Goal: Information Seeking & Learning: Check status

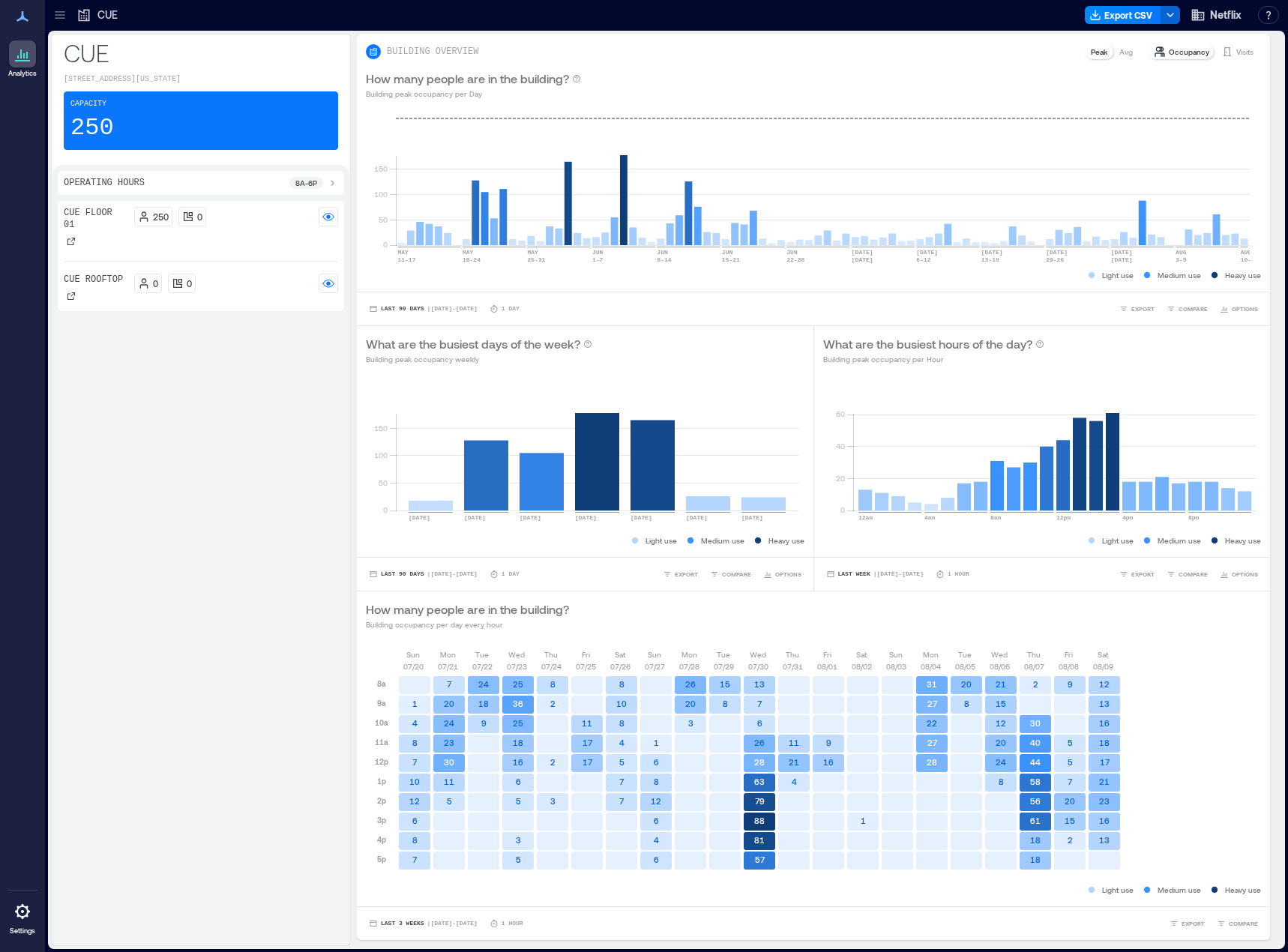
click at [64, 15] on icon at bounding box center [59, 15] width 15 height 15
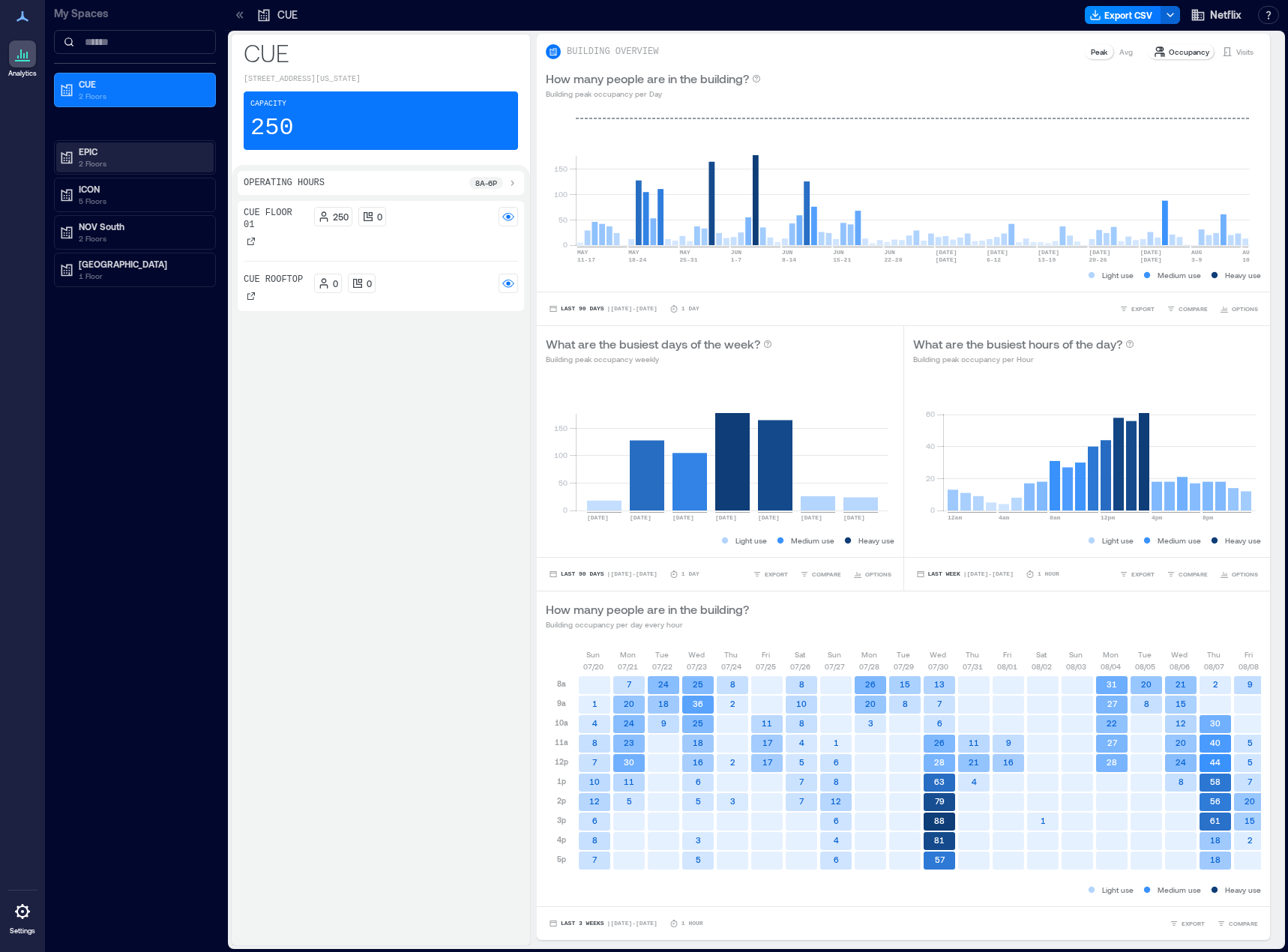
click at [107, 150] on p "EPIC" at bounding box center [142, 151] width 126 height 12
click at [116, 203] on p "EPIC Floor 01" at bounding box center [104, 205] width 54 height 12
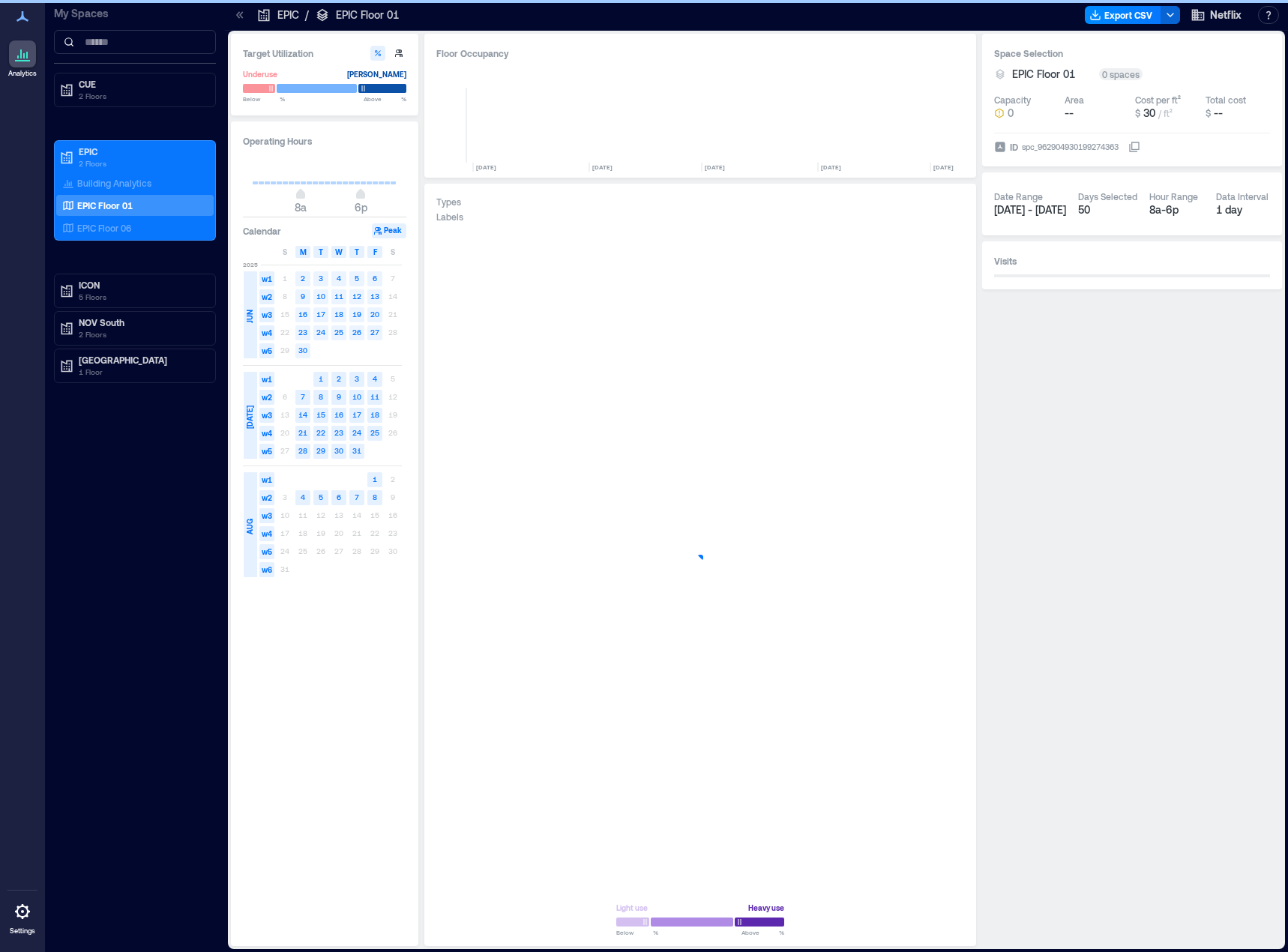
scroll to position [0, 2289]
click at [302, 334] on text "23" at bounding box center [302, 332] width 9 height 9
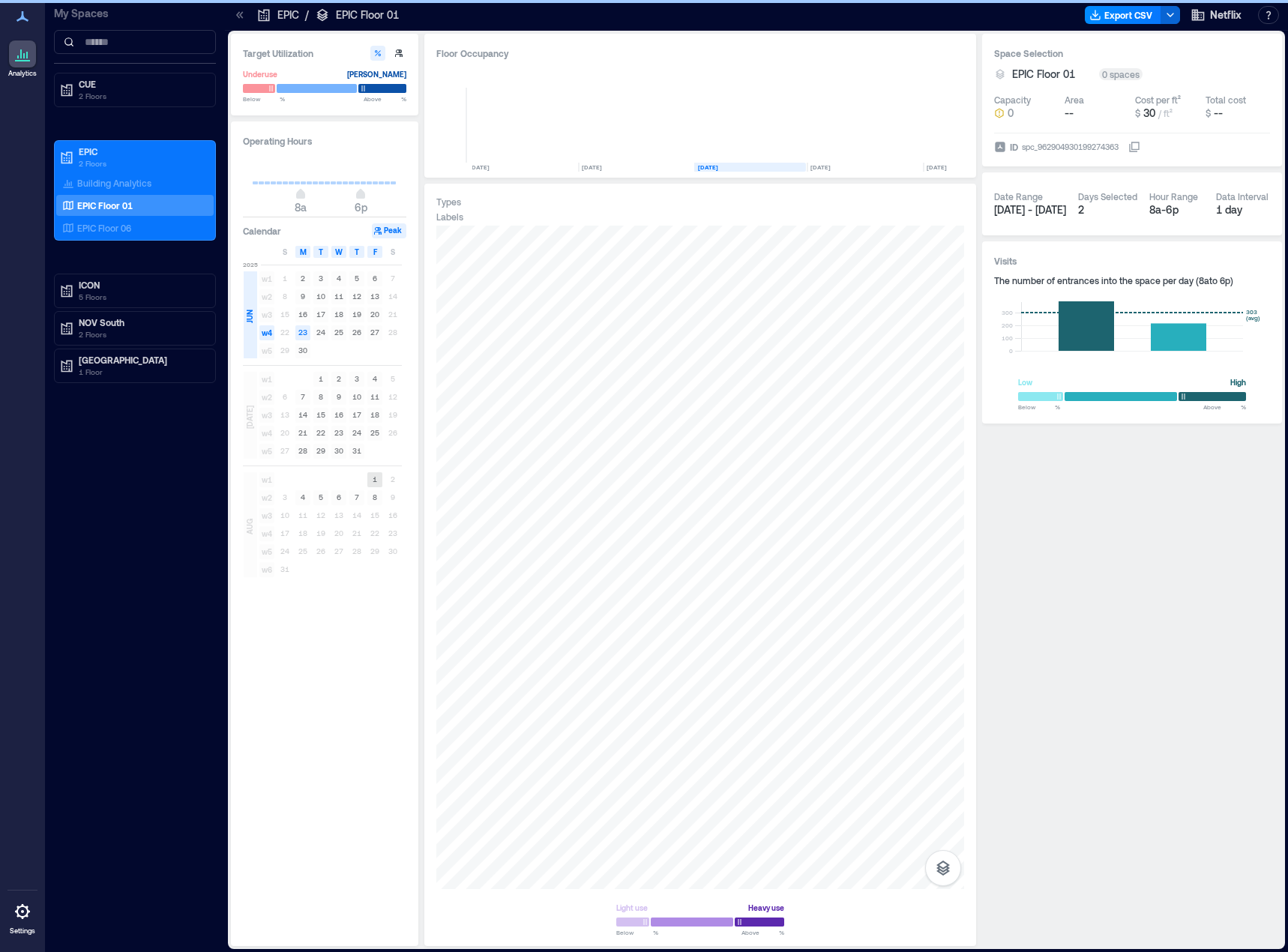
click at [373, 479] on text "1" at bounding box center [375, 479] width 4 height 9
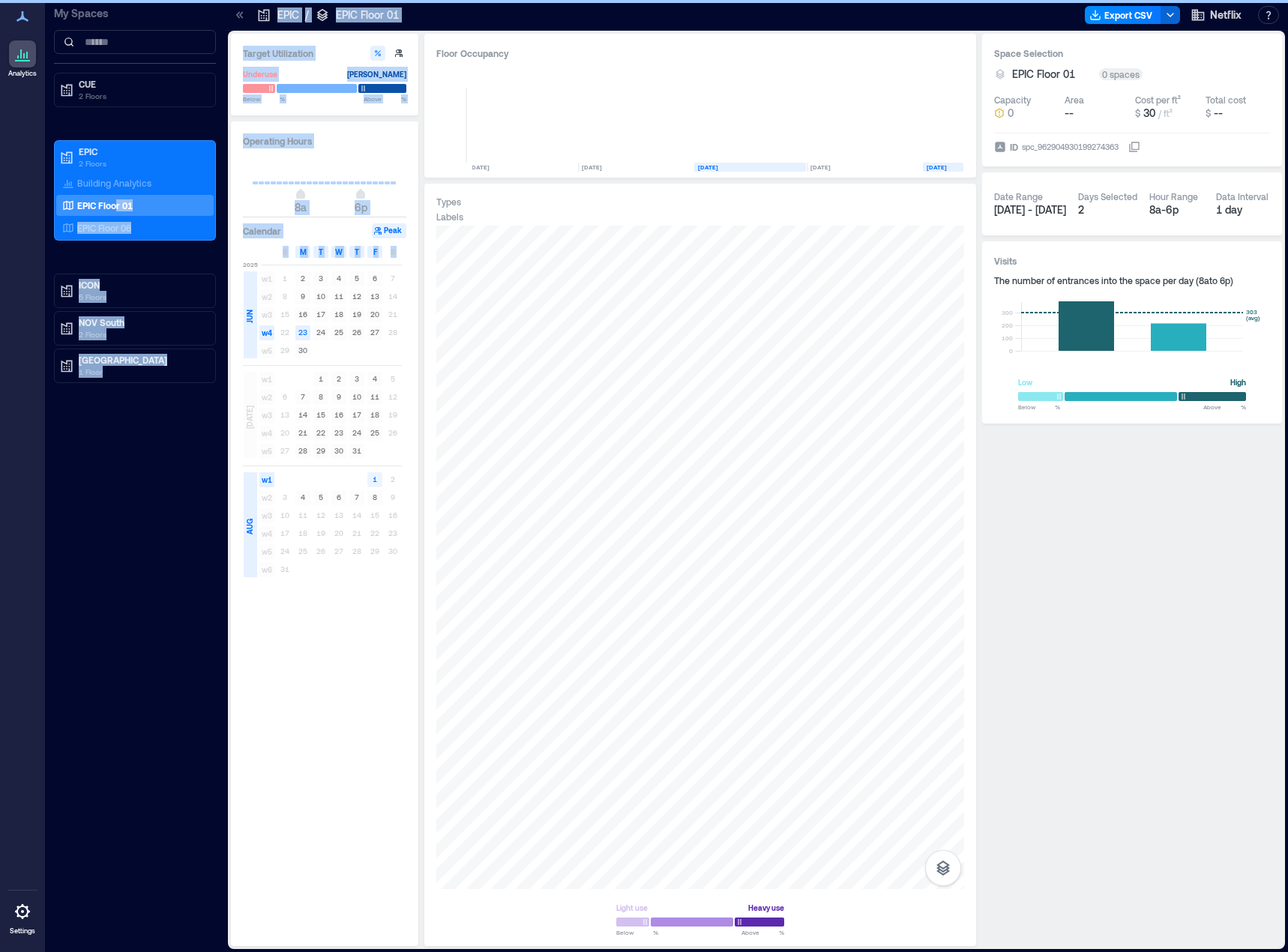
click at [377, 479] on rect at bounding box center [374, 479] width 15 height 15
click at [299, 331] on text "23" at bounding box center [302, 332] width 9 height 9
click at [139, 629] on div "My Spaces CUE 2 Floors EPIC 2 Floors Building Analytics EPIC Floor 01 EPIC Floo…" at bounding box center [134, 476] width 180 height 952
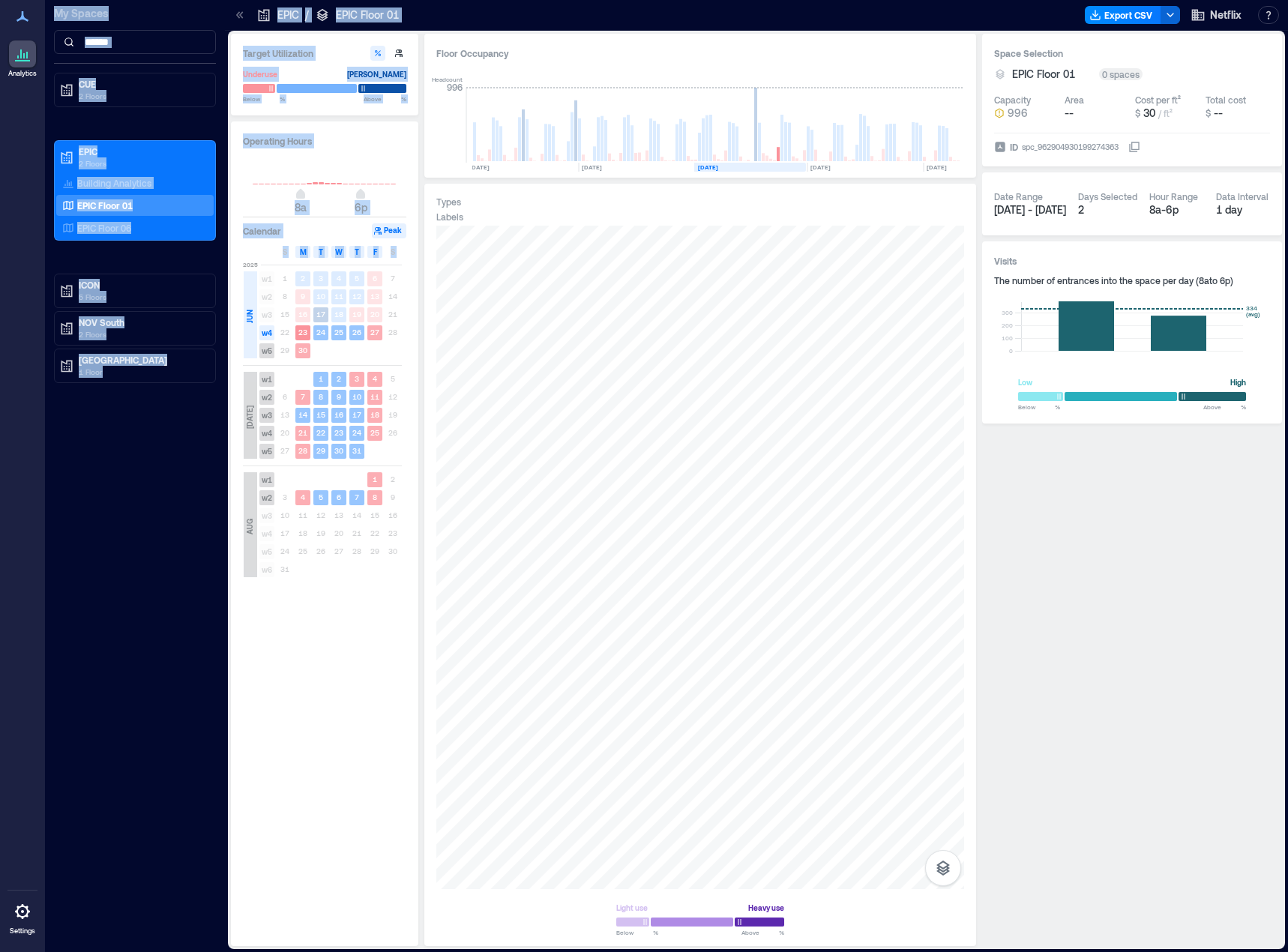
click at [369, 501] on rect at bounding box center [374, 497] width 15 height 15
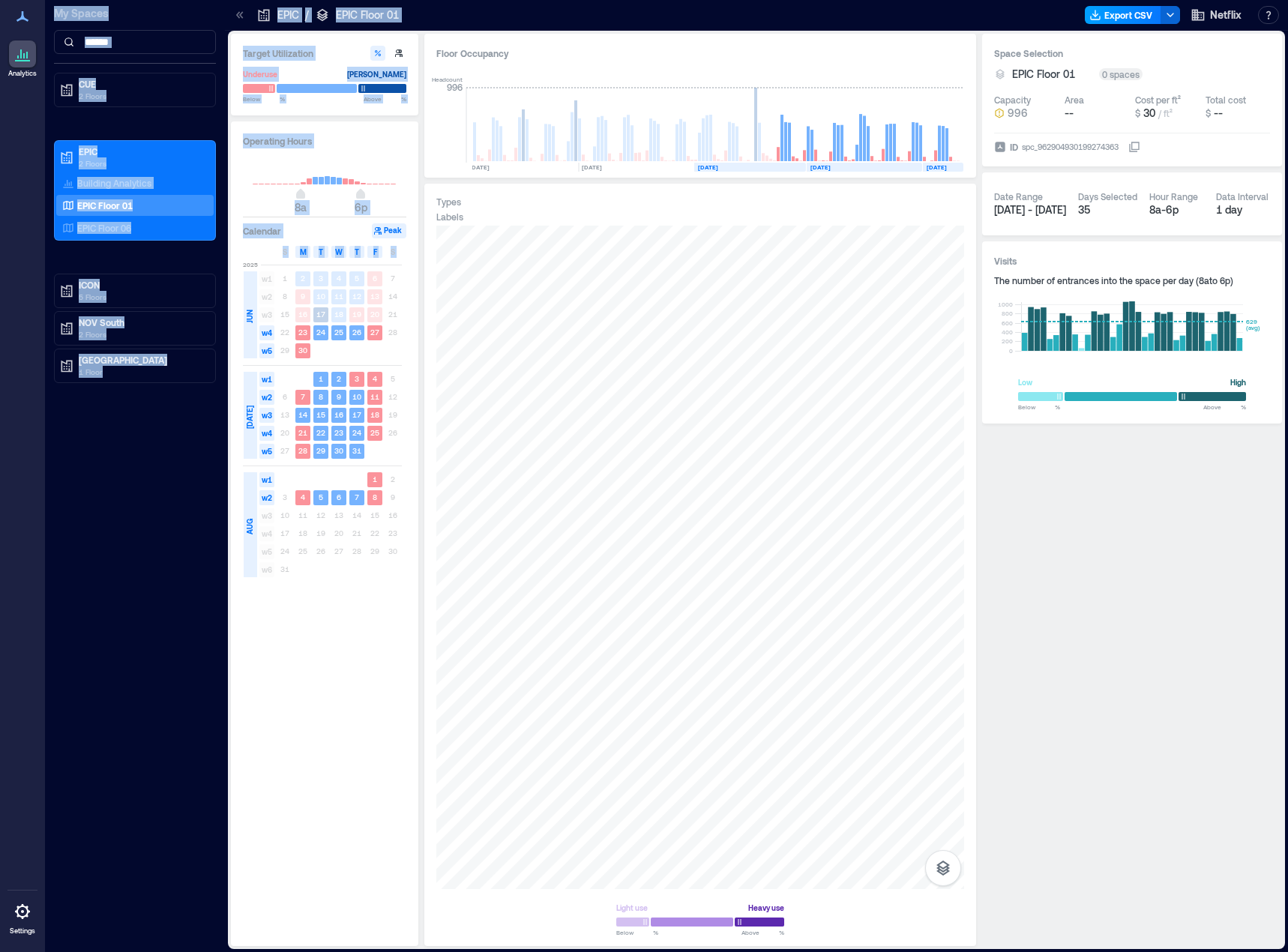
click at [1135, 11] on button "Export CSV" at bounding box center [1122, 15] width 76 height 18
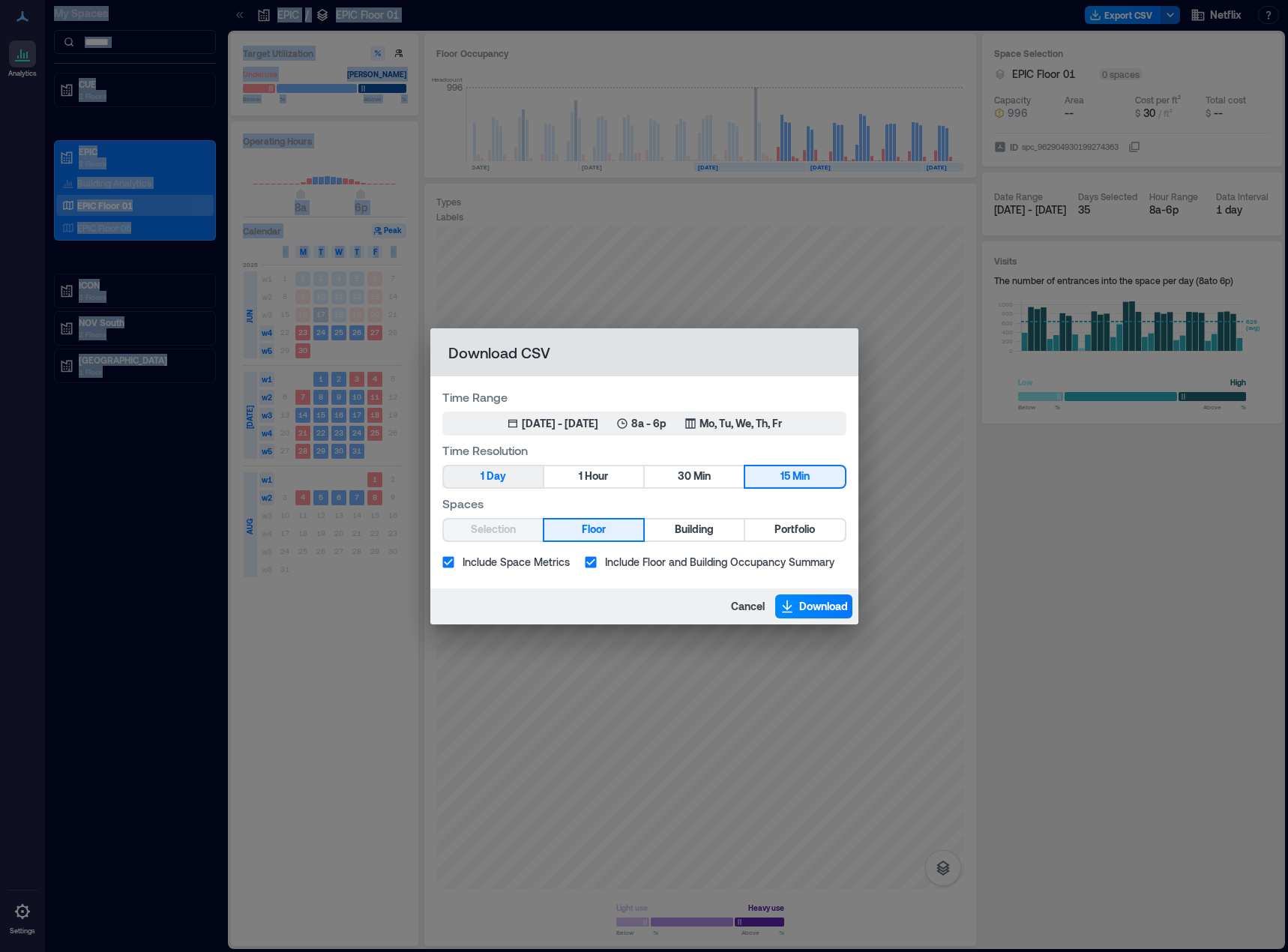
click at [489, 479] on span "Day" at bounding box center [496, 476] width 20 height 19
click at [802, 526] on span "Portfolio" at bounding box center [794, 529] width 40 height 19
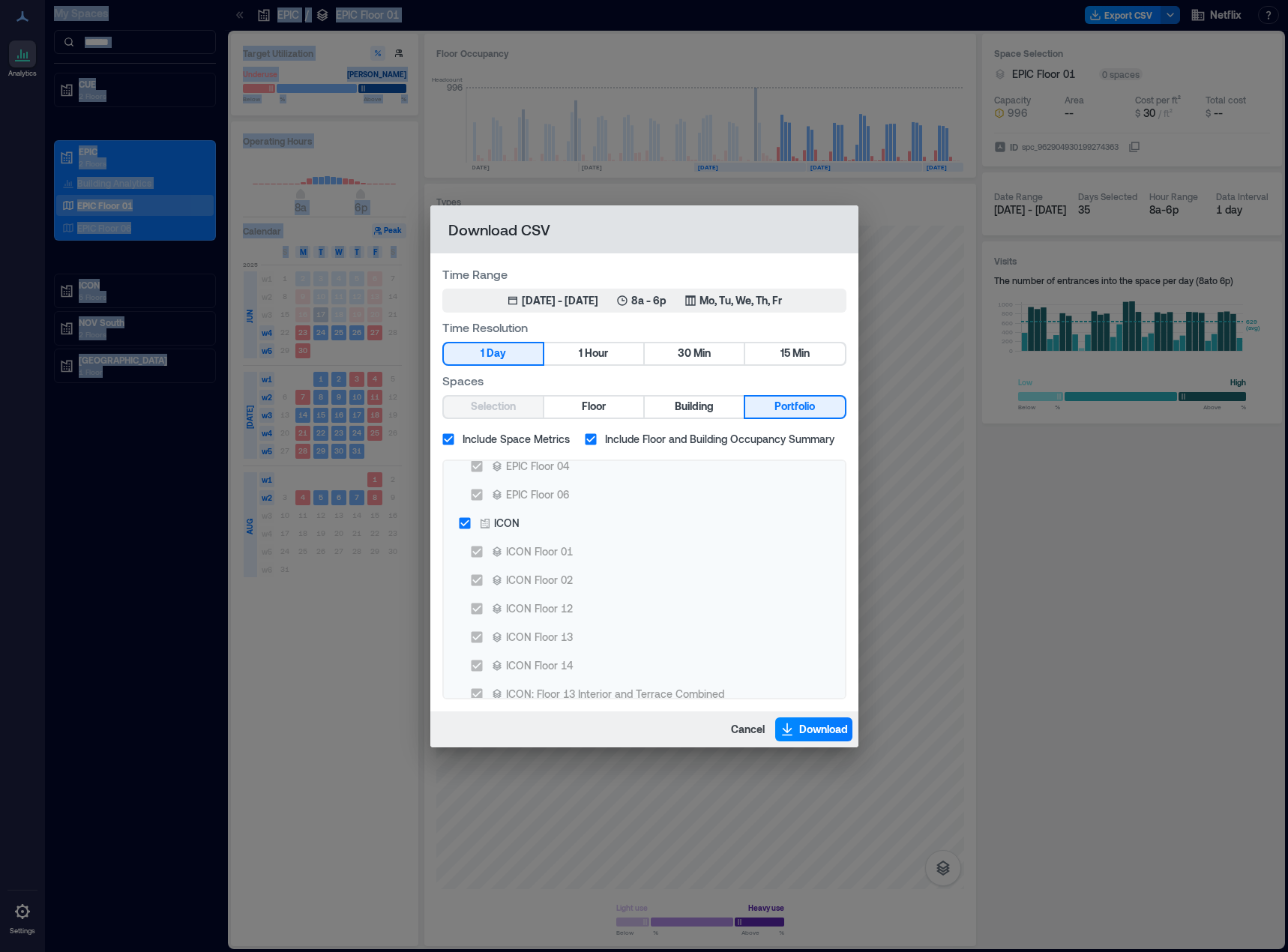
scroll to position [225, 0]
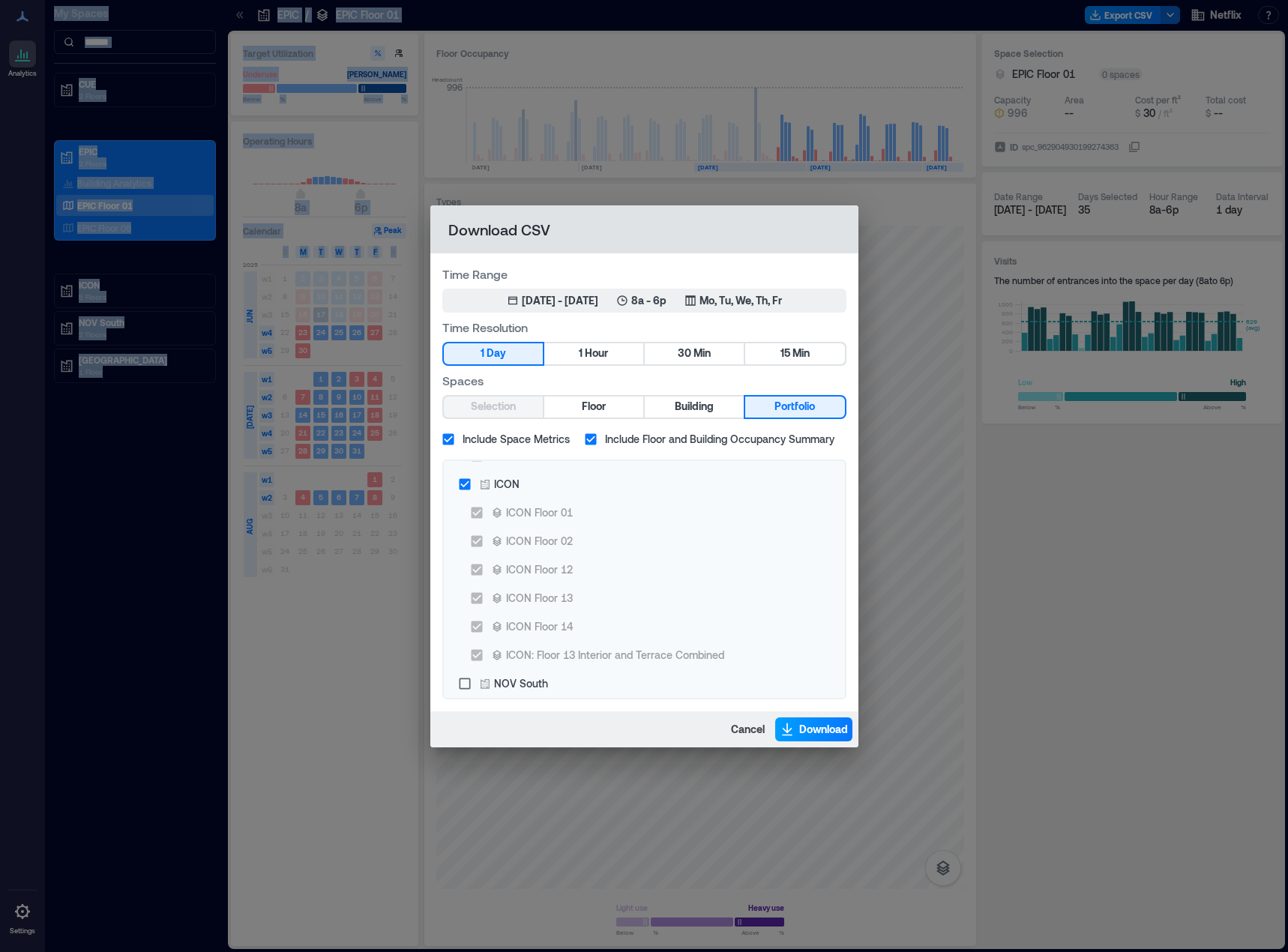
click at [790, 731] on icon "button" at bounding box center [786, 729] width 15 height 15
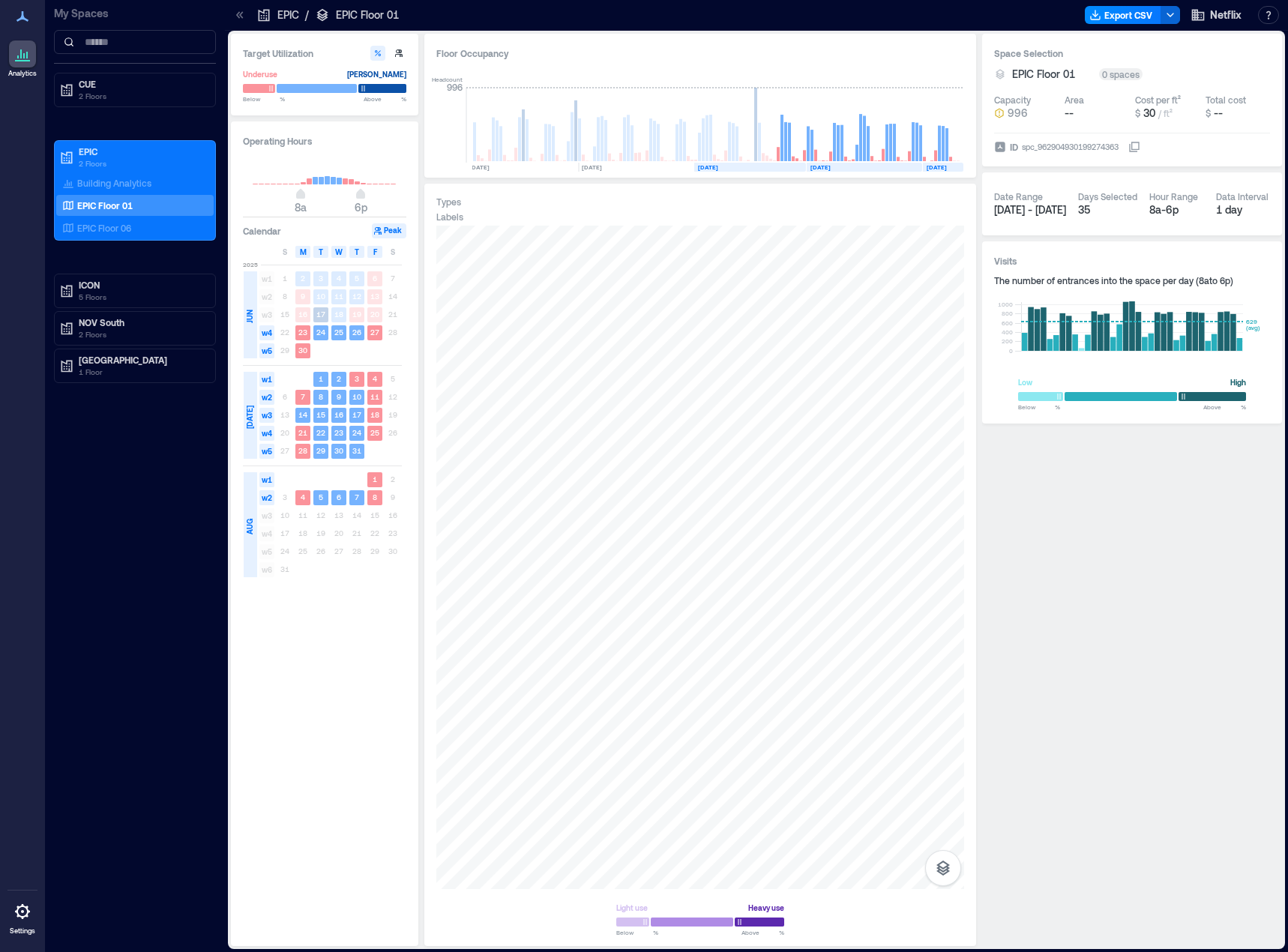
click at [112, 516] on div "My Spaces CUE 2 Floors EPIC 2 Floors Building Analytics EPIC Floor 01 EPIC Floo…" at bounding box center [134, 476] width 180 height 952
